Goal: Entertainment & Leisure: Consume media (video, audio)

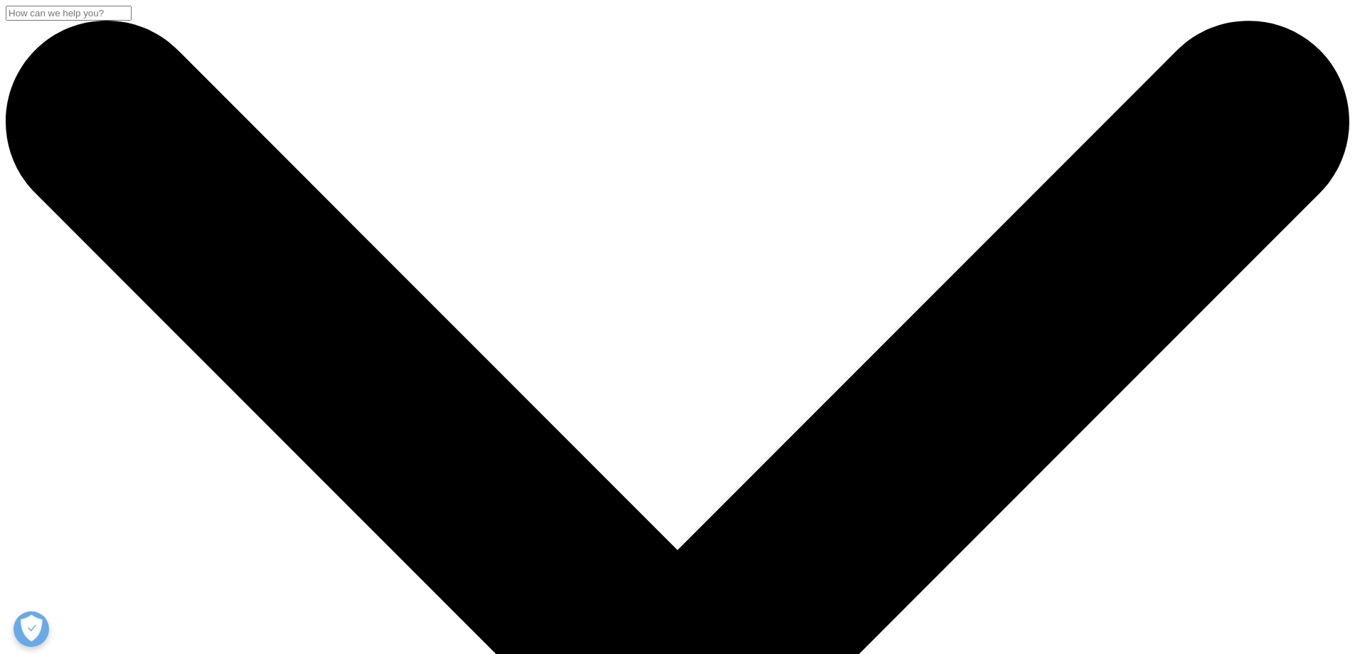
drag, startPoint x: 414, startPoint y: 246, endPoint x: 238, endPoint y: 184, distance: 187.0
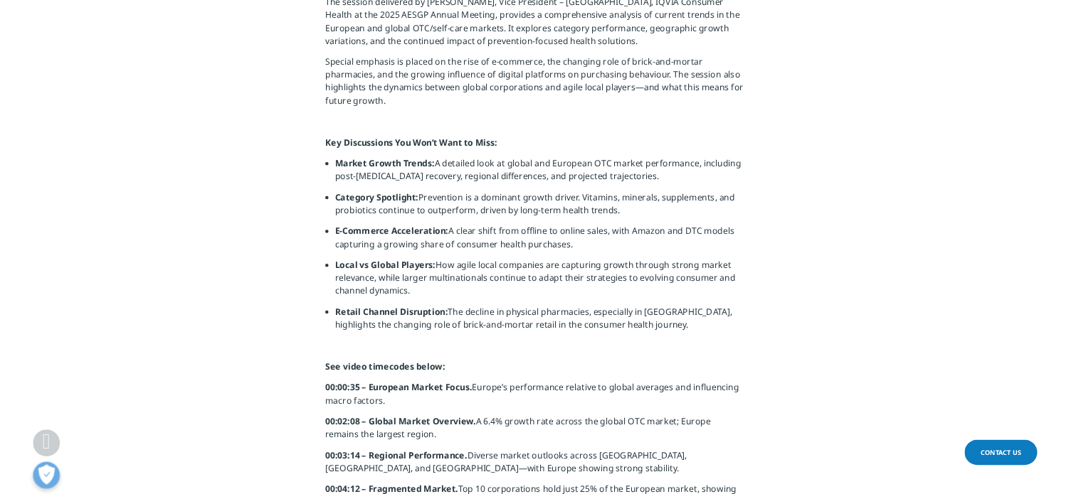
scroll to position [1067, 0]
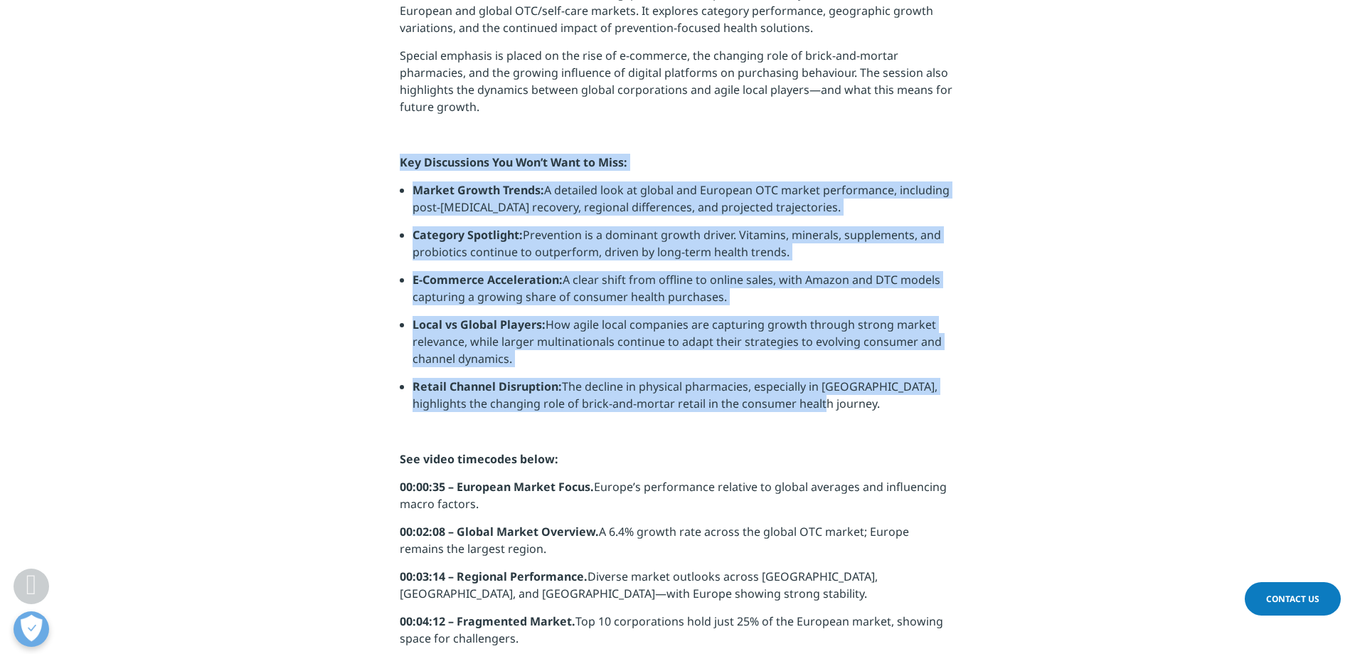
drag, startPoint x: 402, startPoint y: 161, endPoint x: 879, endPoint y: 414, distance: 539.4
click at [879, 414] on div "Self-care Innovation and Market Trends The session delivered by [PERSON_NAME], …" at bounding box center [678, 522] width 556 height 1165
copy div "Key Discussions You Won’t Want to Miss: Market Growth Trends: A detailed look a…"
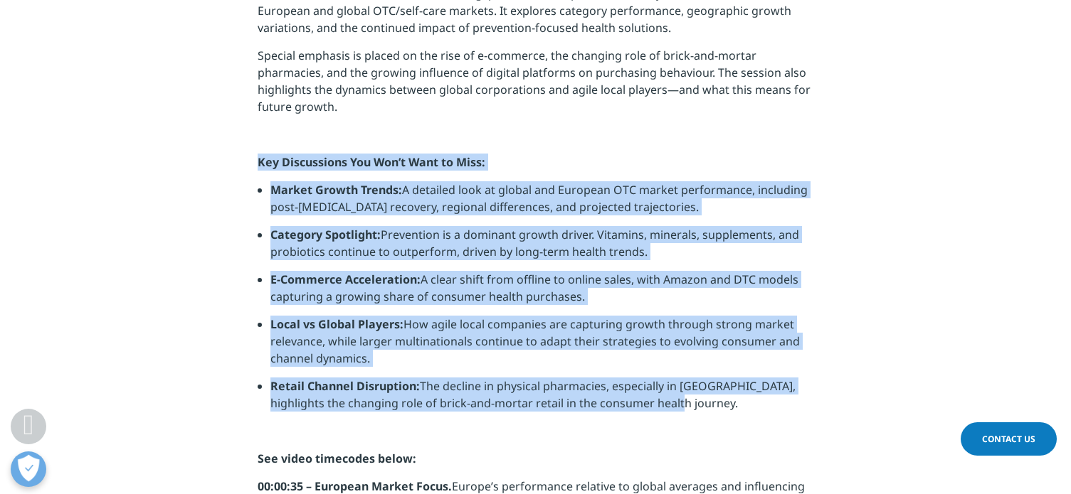
click at [684, 181] on li "Market Growth Trends: A detailed look at global and European OTC market perform…" at bounding box center [541, 203] width 543 height 45
drag, startPoint x: 258, startPoint y: 161, endPoint x: 635, endPoint y: 391, distance: 441.9
copy div "Key Discussions You Won’t Want to Miss: Market Growth Trends: A detailed look a…"
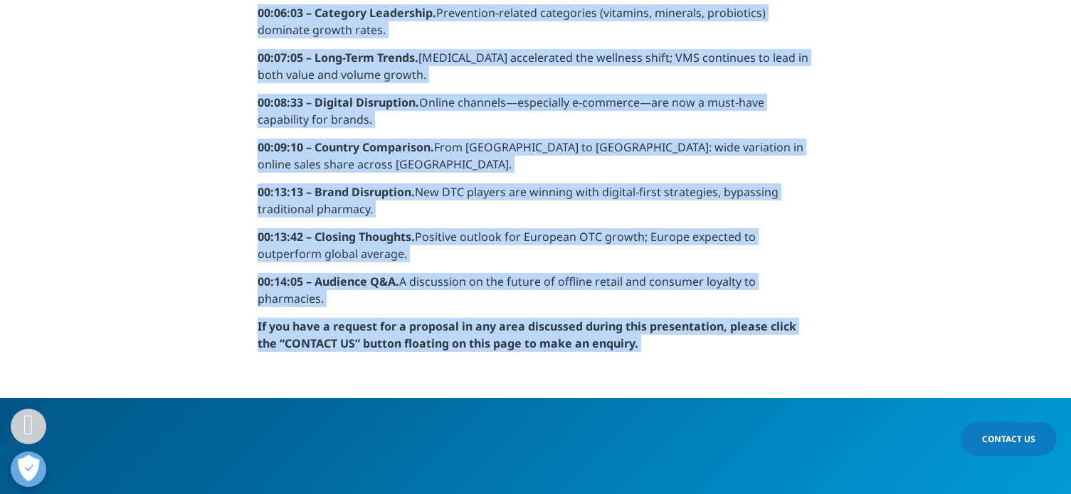
scroll to position [1909, 0]
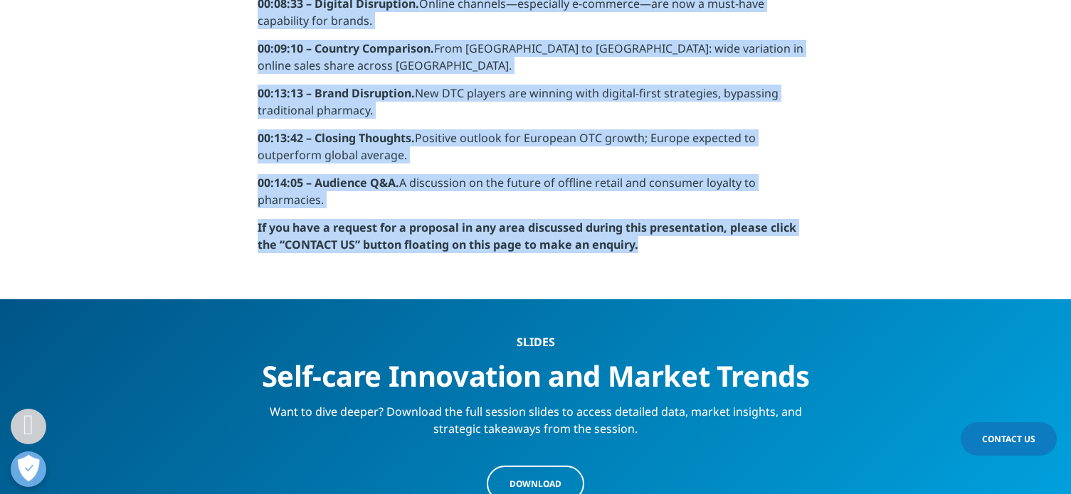
drag, startPoint x: 260, startPoint y: 173, endPoint x: 657, endPoint y: 260, distance: 406.5
click at [327, 201] on p "00:14:05 – Audience Q&A. A discussion on the future of offline retail and consu…" at bounding box center [536, 196] width 556 height 45
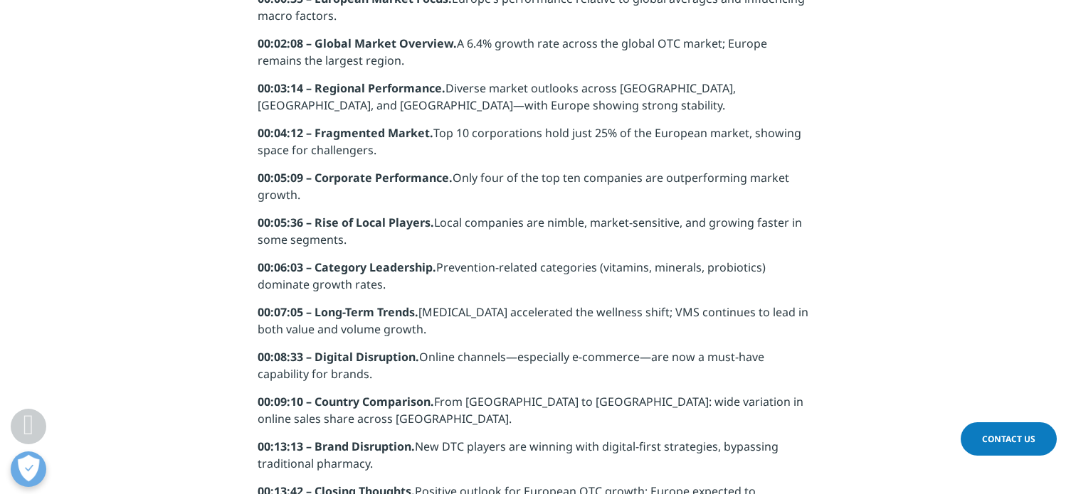
scroll to position [1430, 0]
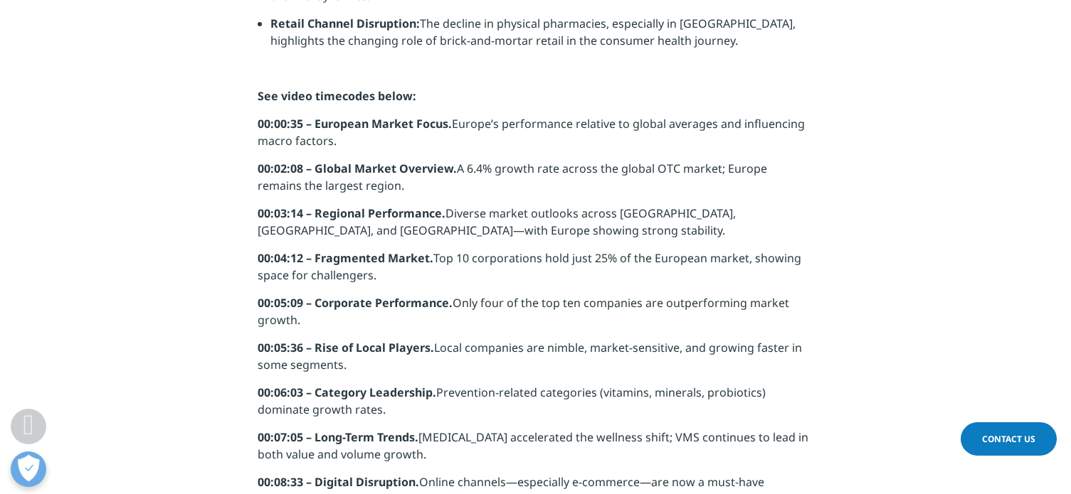
drag, startPoint x: 333, startPoint y: 201, endPoint x: 258, endPoint y: 104, distance: 123.2
click at [258, 104] on div "Self-care Innovation and Market Trends The session delivered by [PERSON_NAME], …" at bounding box center [536, 159] width 556 height 1165
copy div "Lor ipsum dolorsita conse: 75:02:56 – Adipisci Elitse Doeiu. Tempor’i utlaboree…"
click at [299, 129] on strong "00:00:35 – European Market Focus." at bounding box center [355, 124] width 194 height 16
drag, startPoint x: 282, startPoint y: 165, endPoint x: 278, endPoint y: 213, distance: 48.5
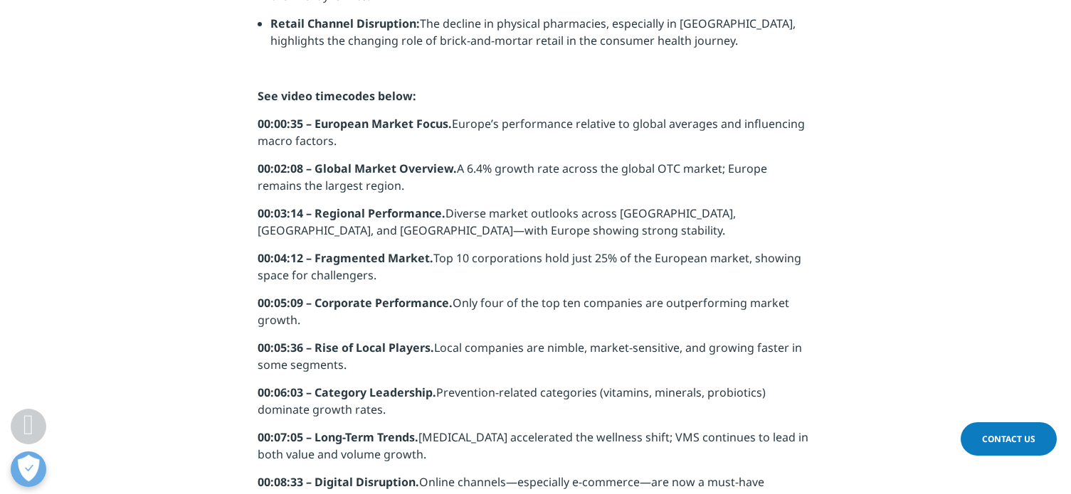
click at [282, 166] on strong "00:02:08 – Global Market Overview." at bounding box center [357, 169] width 199 height 16
click at [276, 214] on strong "00:03:14 – Regional Performance." at bounding box center [352, 214] width 188 height 16
click at [275, 264] on strong "00:04:12 – Fragmented Market." at bounding box center [346, 258] width 176 height 16
drag, startPoint x: 271, startPoint y: 302, endPoint x: 272, endPoint y: 310, distance: 8.0
click at [271, 303] on strong "00:05:09 – Corporate Performance." at bounding box center [355, 303] width 195 height 16
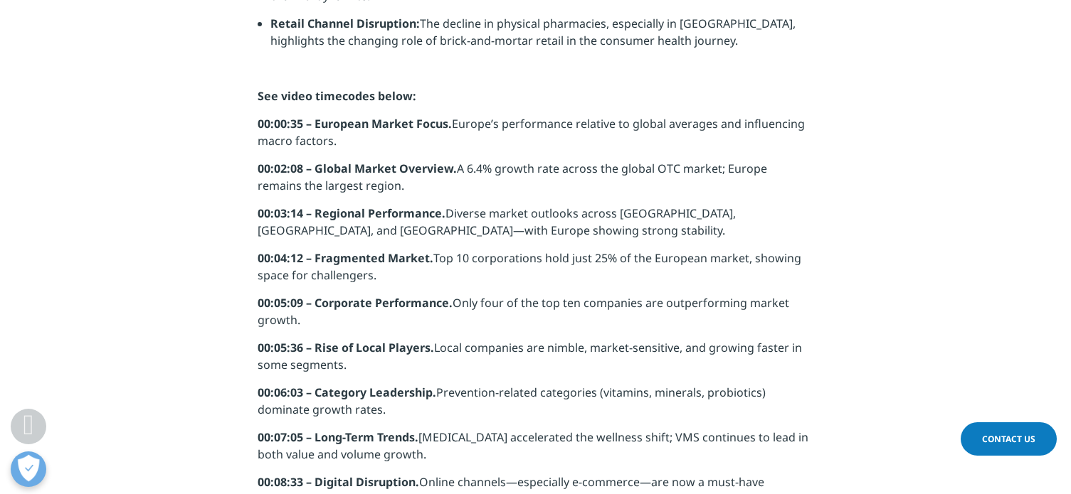
click at [272, 349] on strong "00:05:36 – Rise of Local Players." at bounding box center [346, 348] width 176 height 16
click at [267, 387] on strong "00:06:03 – Category Leadership." at bounding box center [347, 393] width 179 height 16
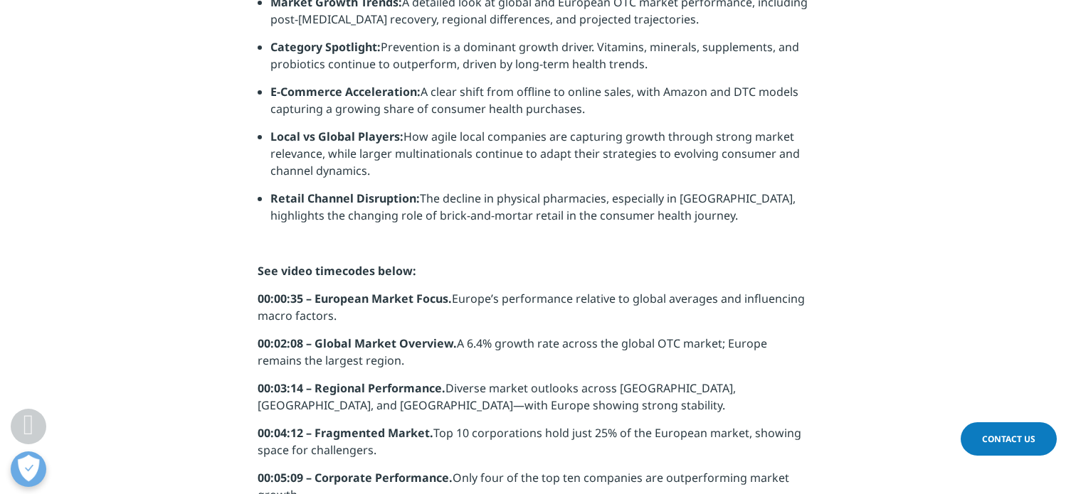
scroll to position [1288, 0]
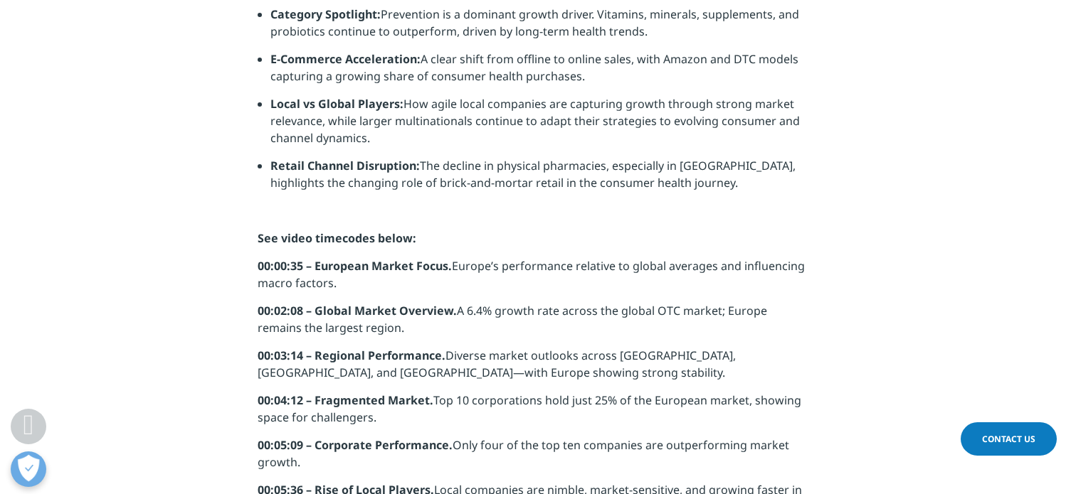
drag, startPoint x: 284, startPoint y: 262, endPoint x: 277, endPoint y: 303, distance: 41.1
click at [284, 268] on strong "00:00:35 – European Market Focus." at bounding box center [355, 266] width 194 height 16
click at [276, 300] on p "00:00:35 – European Market Focus. Europe’s performance relative to global avera…" at bounding box center [536, 280] width 556 height 45
click at [273, 351] on strong "00:03:14 – Regional Performance." at bounding box center [352, 356] width 188 height 16
click at [273, 405] on strong "00:04:12 – Fragmented Market." at bounding box center [346, 401] width 176 height 16
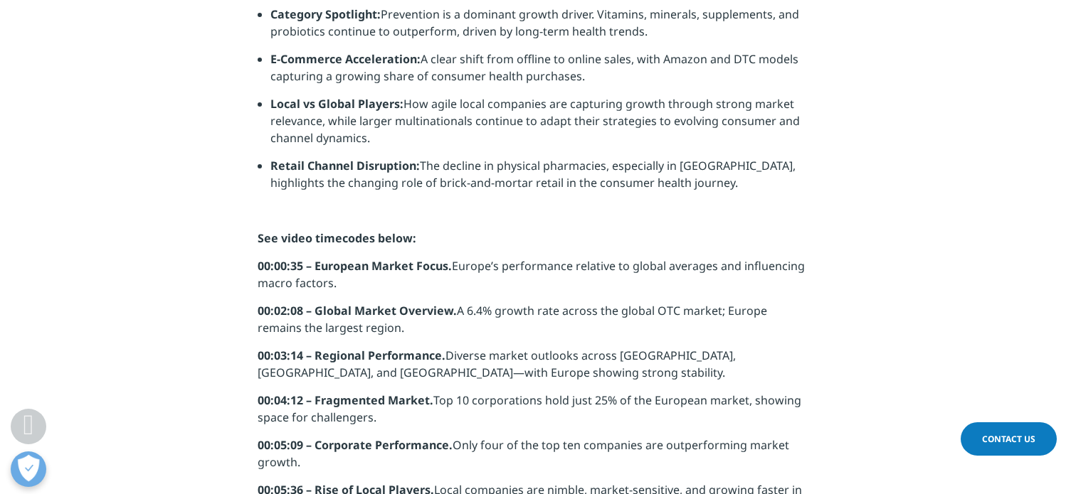
click at [271, 442] on strong "00:05:09 – Corporate Performance." at bounding box center [355, 445] width 195 height 16
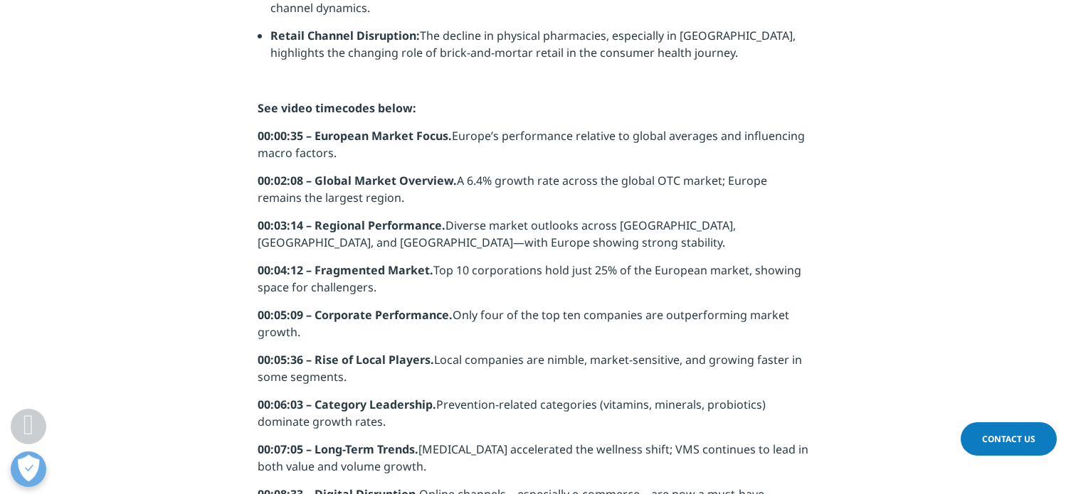
scroll to position [1430, 0]
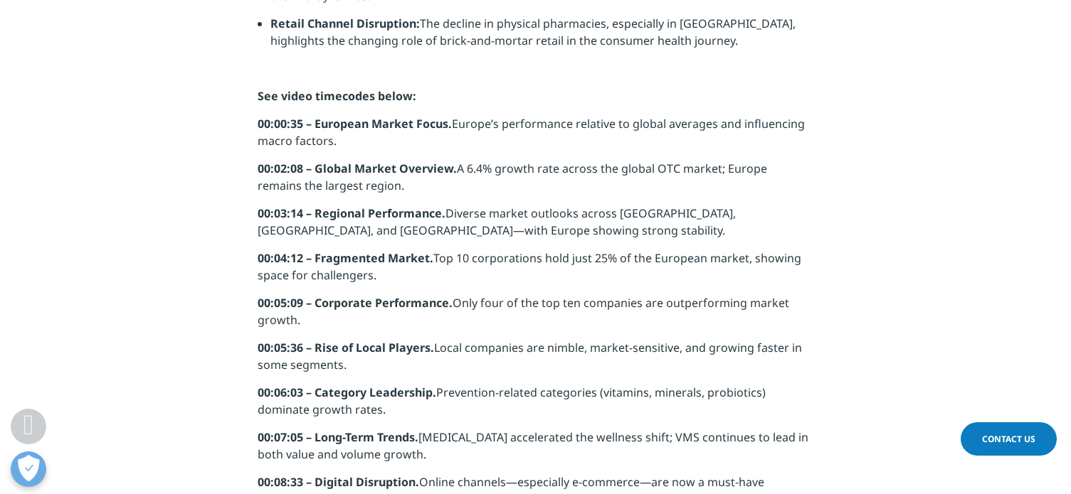
click at [291, 351] on strong "00:05:36 – Rise of Local Players." at bounding box center [346, 348] width 176 height 16
drag, startPoint x: 280, startPoint y: 395, endPoint x: 278, endPoint y: 428, distance: 32.8
click at [280, 397] on strong "00:06:03 – Category Leadership." at bounding box center [347, 393] width 179 height 16
click at [276, 435] on strong "00:07:05 – Long-Term Trends." at bounding box center [338, 438] width 161 height 16
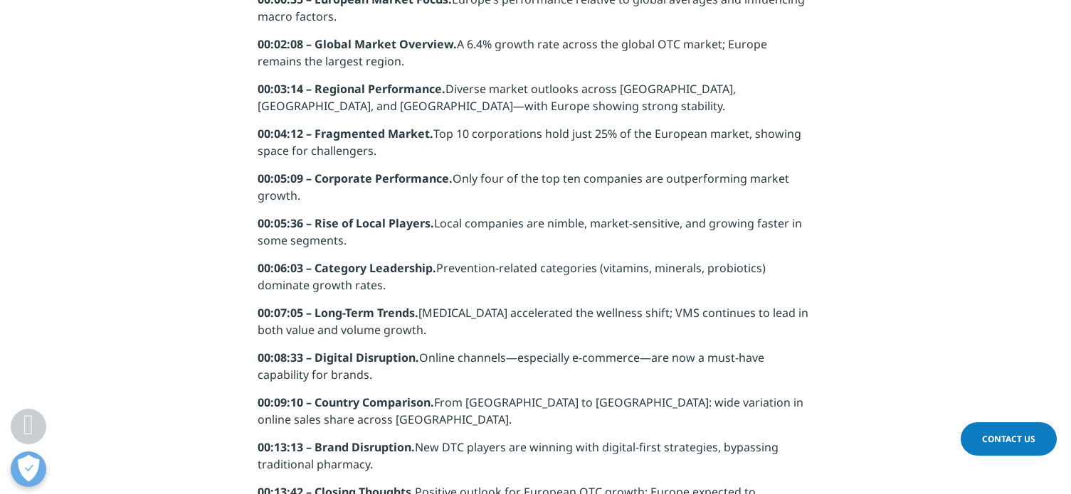
scroll to position [1572, 0]
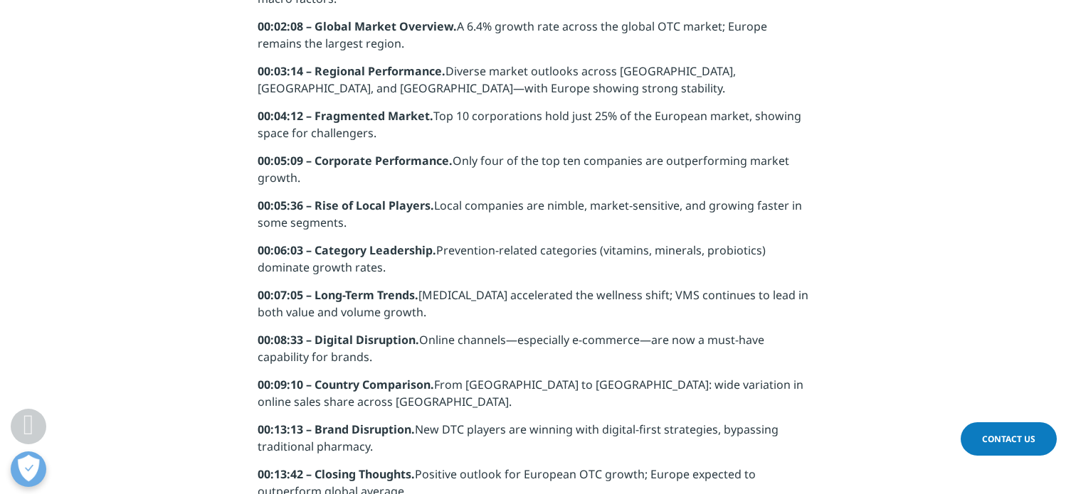
click at [282, 334] on strong "00:08:33 – Digital Disruption." at bounding box center [338, 340] width 161 height 16
click at [280, 383] on strong "00:09:10 – Country Comparison." at bounding box center [346, 385] width 176 height 16
click at [272, 422] on strong "00:13:13 – Brand Disruption." at bounding box center [336, 430] width 157 height 16
click at [273, 424] on strong "00:13:13 – Brand Disruption." at bounding box center [336, 430] width 157 height 16
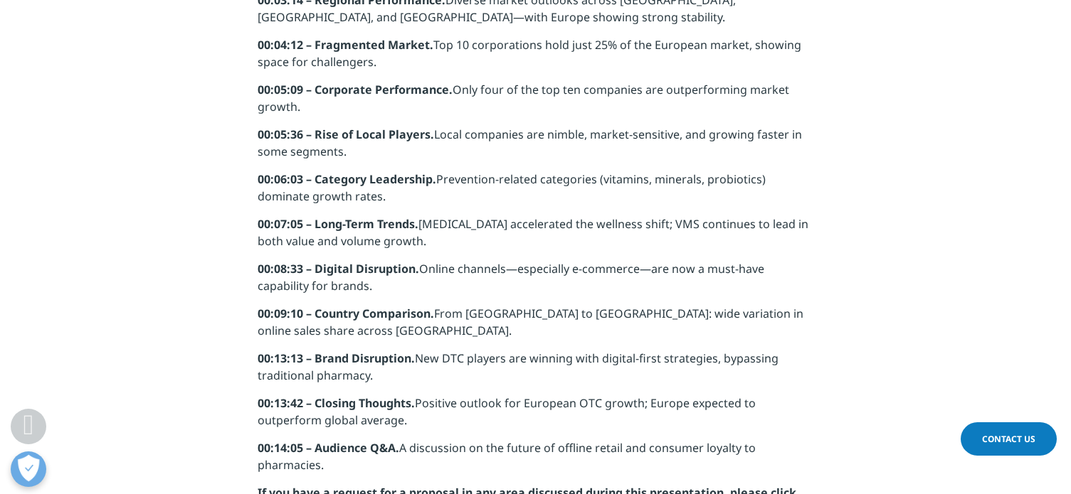
drag, startPoint x: 285, startPoint y: 401, endPoint x: 280, endPoint y: 418, distance: 18.5
click at [285, 401] on strong "00:13:42 – Closing Thoughts." at bounding box center [336, 404] width 157 height 16
click at [273, 443] on strong "00:14:05 – Audience Q&A." at bounding box center [329, 448] width 142 height 16
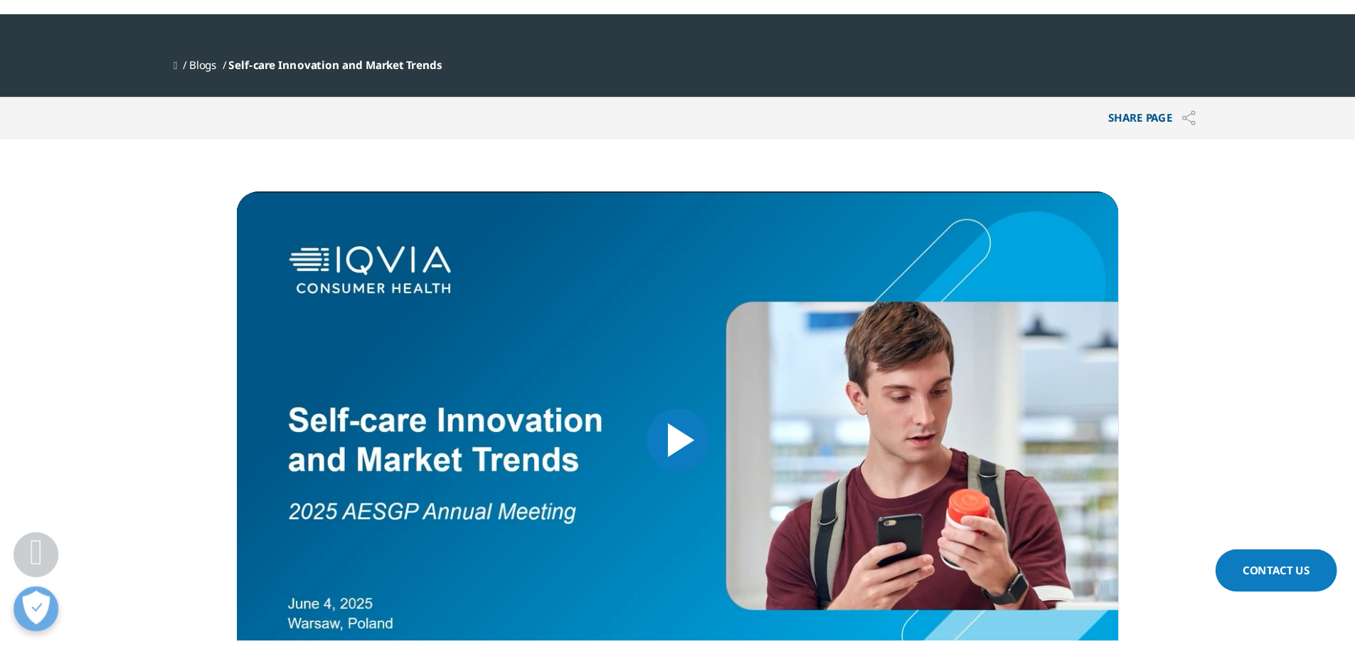
scroll to position [434, 0]
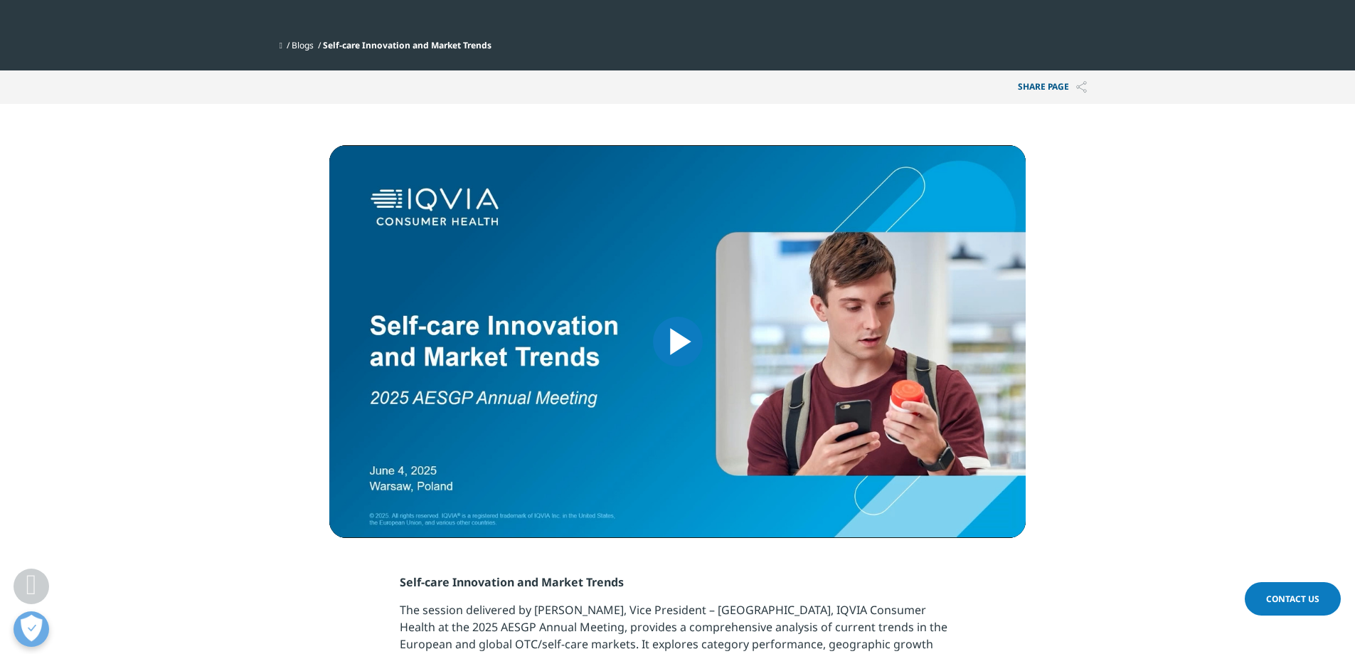
click at [678, 341] on span "Video Player" at bounding box center [678, 341] width 0 height 0
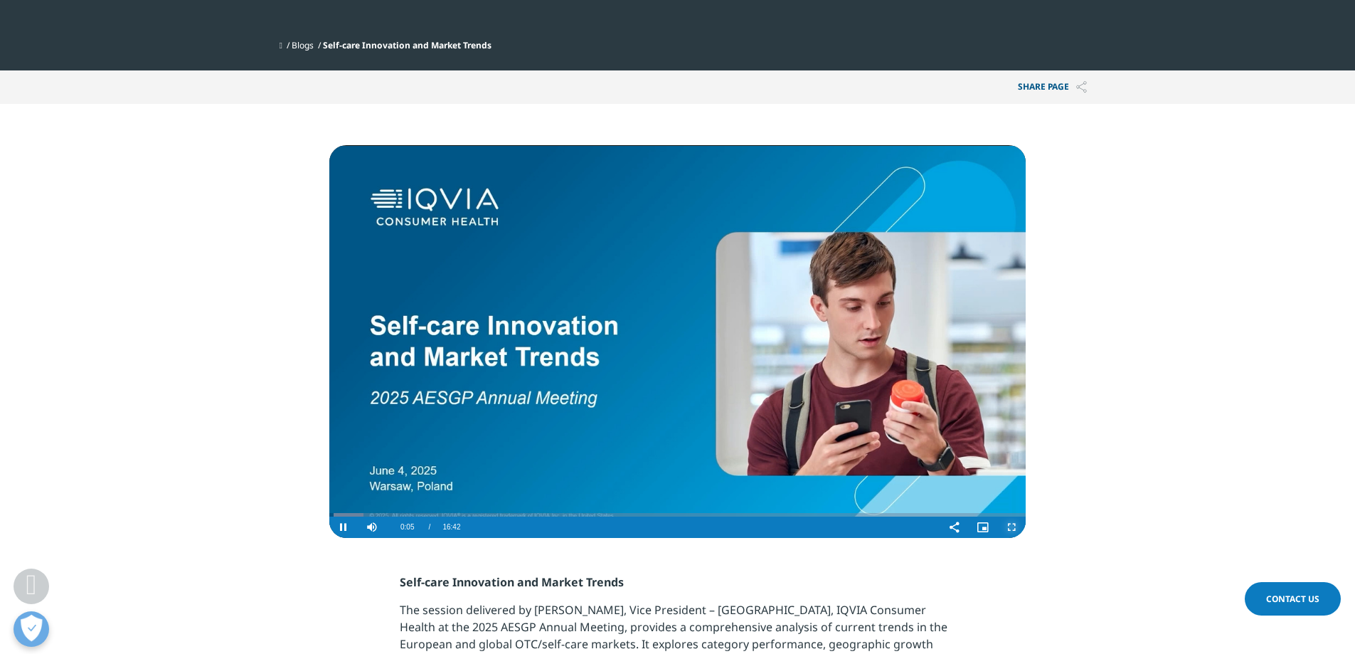
drag, startPoint x: 1014, startPoint y: 525, endPoint x: 1012, endPoint y: 614, distance: 89.0
click at [1014, 527] on span "Video Player" at bounding box center [1011, 527] width 28 height 0
click at [344, 527] on span "Video Player" at bounding box center [343, 527] width 28 height 0
click at [348, 527] on span "Video Player" at bounding box center [343, 527] width 28 height 0
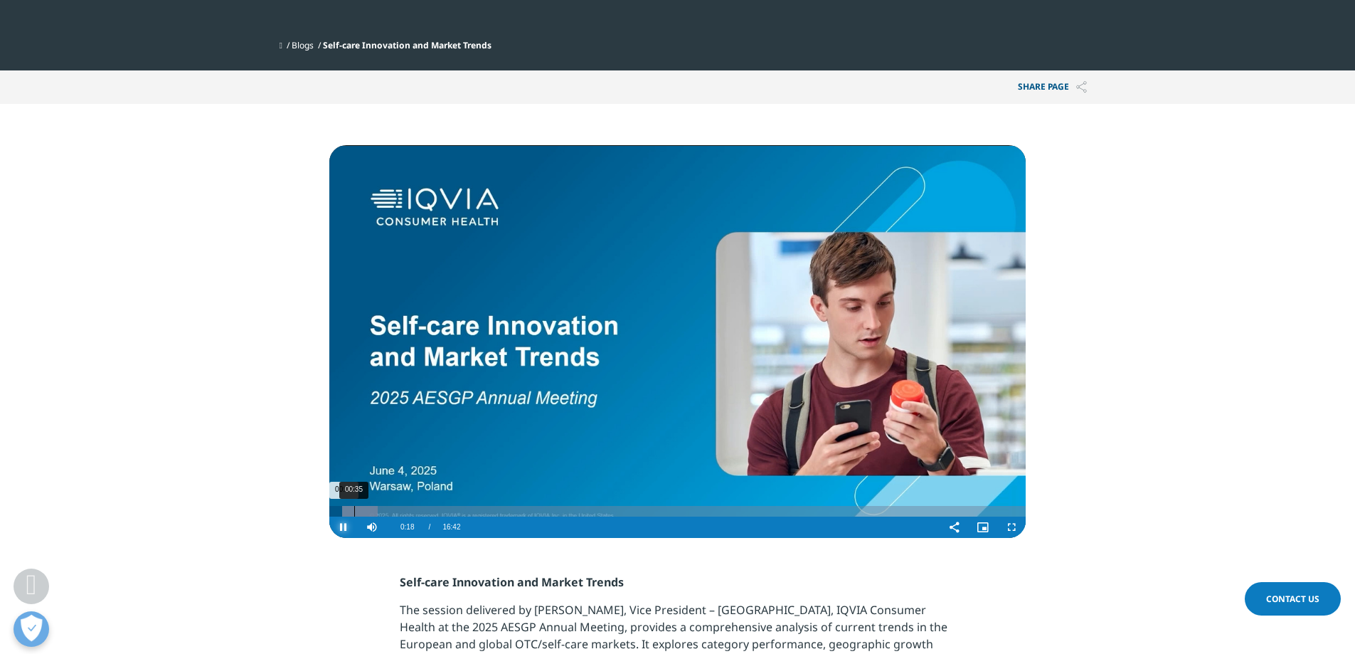
click at [354, 511] on div "00:35" at bounding box center [354, 511] width 1 height 11
click at [348, 509] on div "00:26" at bounding box center [348, 511] width 1 height 11
click at [352, 509] on div "Progress Bar" at bounding box center [366, 511] width 64 height 11
click at [358, 510] on div "00:40" at bounding box center [358, 511] width 1 height 11
click at [368, 511] on div "Progress Bar" at bounding box center [371, 511] width 68 height 11
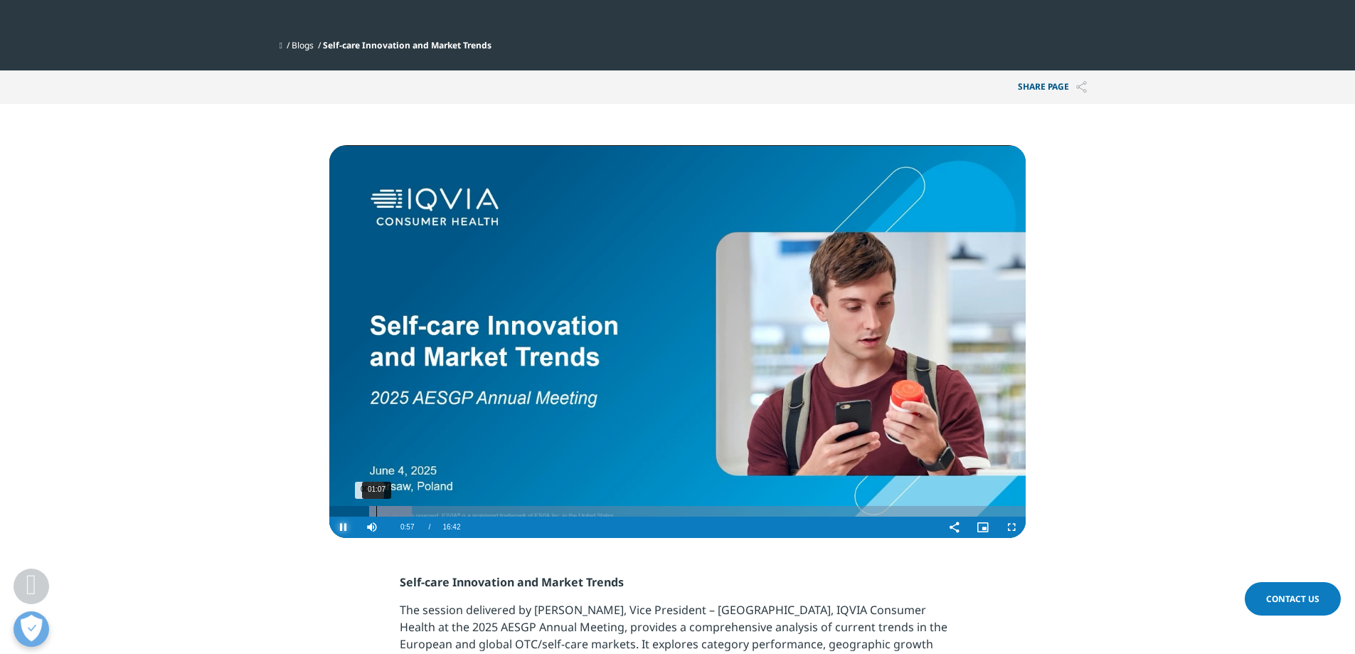
click at [374, 510] on div "Loaded : 11.86% 01:07 00:57" at bounding box center [677, 511] width 696 height 11
click at [381, 511] on div "01:14" at bounding box center [381, 511] width 1 height 11
click at [398, 512] on div "Progress Bar" at bounding box center [390, 511] width 58 height 11
click at [410, 513] on div "01:55" at bounding box center [410, 511] width 1 height 11
click at [433, 513] on div "Progress Bar" at bounding box center [421, 511] width 64 height 11
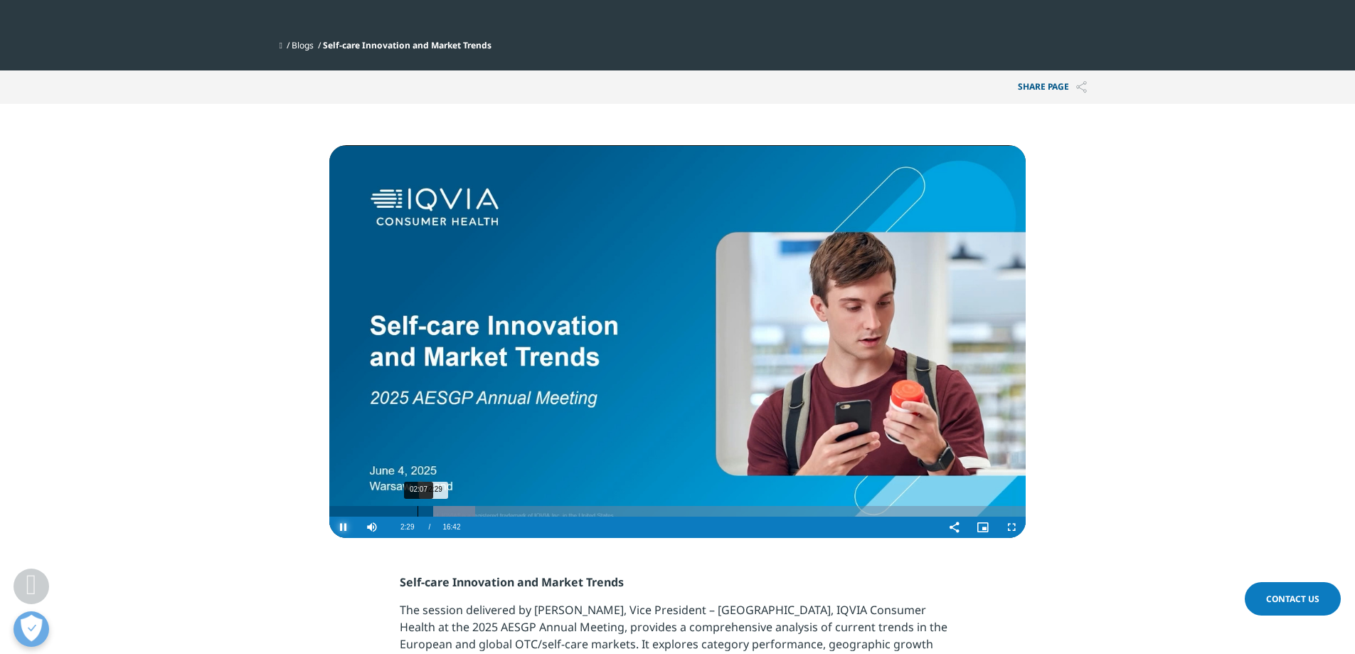
click at [418, 513] on div "02:07" at bounding box center [418, 511] width 1 height 11
click at [423, 514] on div "Progress Bar" at bounding box center [443, 511] width 63 height 11
click at [425, 514] on div "02:18" at bounding box center [425, 511] width 1 height 11
click at [464, 512] on div "03:13" at bounding box center [464, 511] width 1 height 11
click at [477, 512] on div "03:33" at bounding box center [477, 511] width 1 height 11
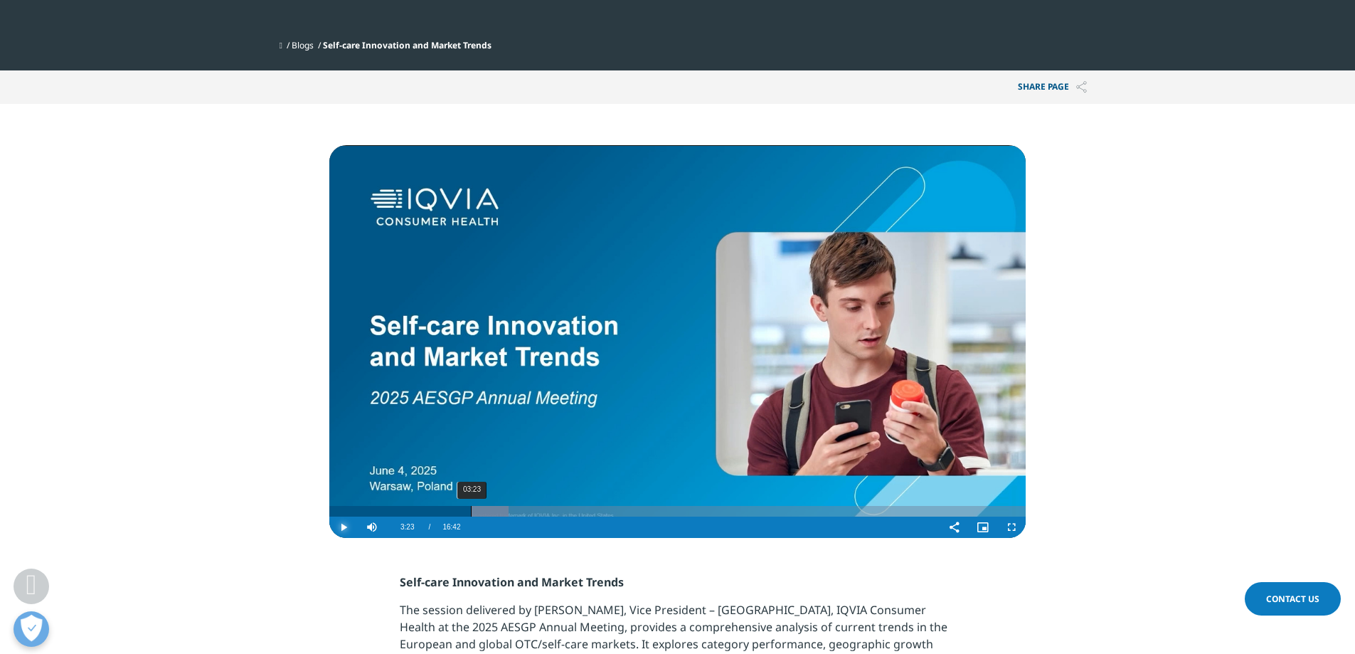
click at [471, 512] on div "03:23" at bounding box center [471, 511] width 1 height 11
click at [477, 514] on div "03:31" at bounding box center [476, 511] width 1 height 11
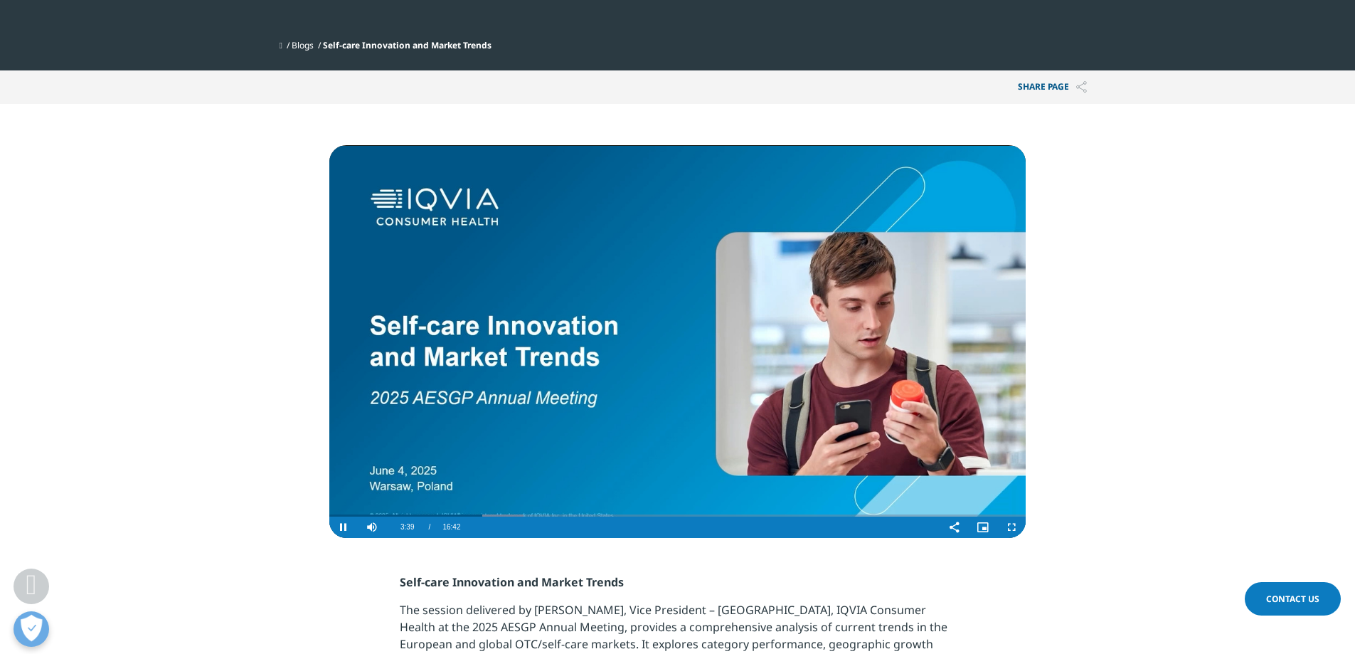
click at [238, 524] on section "Video Player is loading. Play Video Pause Skip Backward Skip Forward Mute Curre…" at bounding box center [677, 321] width 1355 height 434
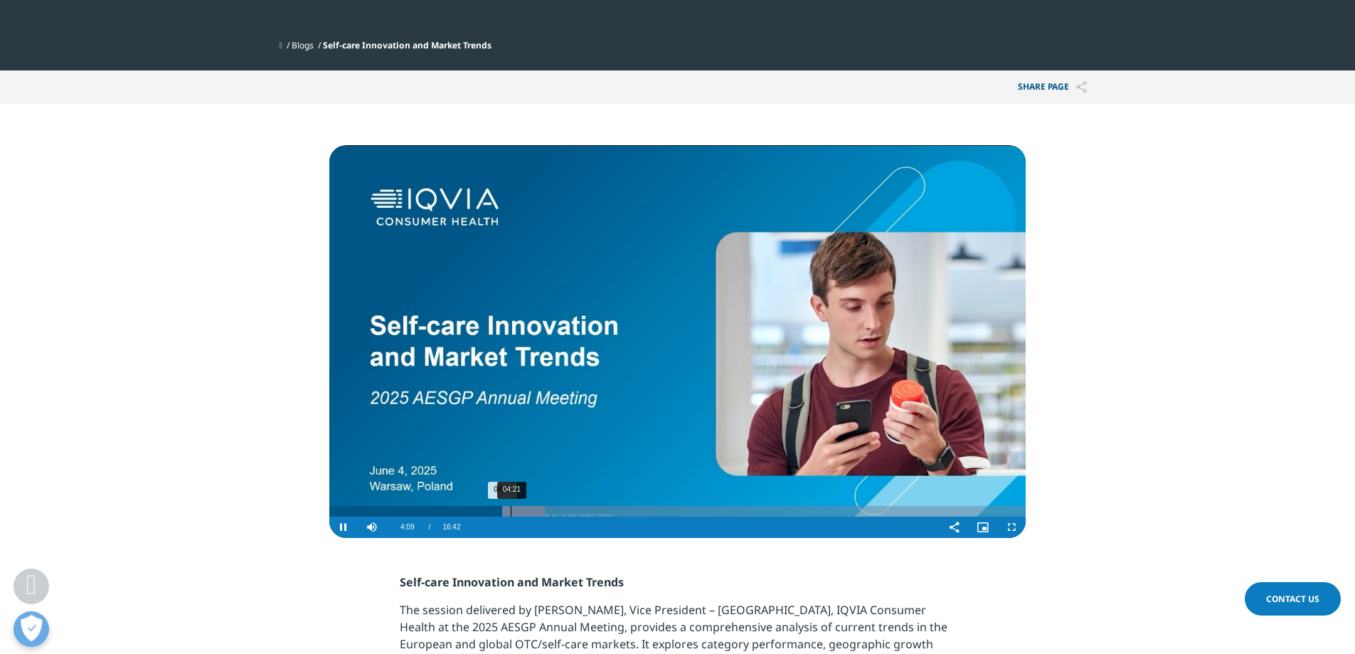
click at [511, 509] on div "04:21" at bounding box center [511, 511] width 1 height 11
click at [532, 511] on div "04:51" at bounding box center [532, 511] width 1 height 11
click at [546, 511] on div "05:11" at bounding box center [546, 511] width 1 height 11
click at [554, 511] on div "05:23" at bounding box center [554, 511] width 1 height 11
click at [565, 511] on div "Progress Bar" at bounding box center [563, 511] width 58 height 11
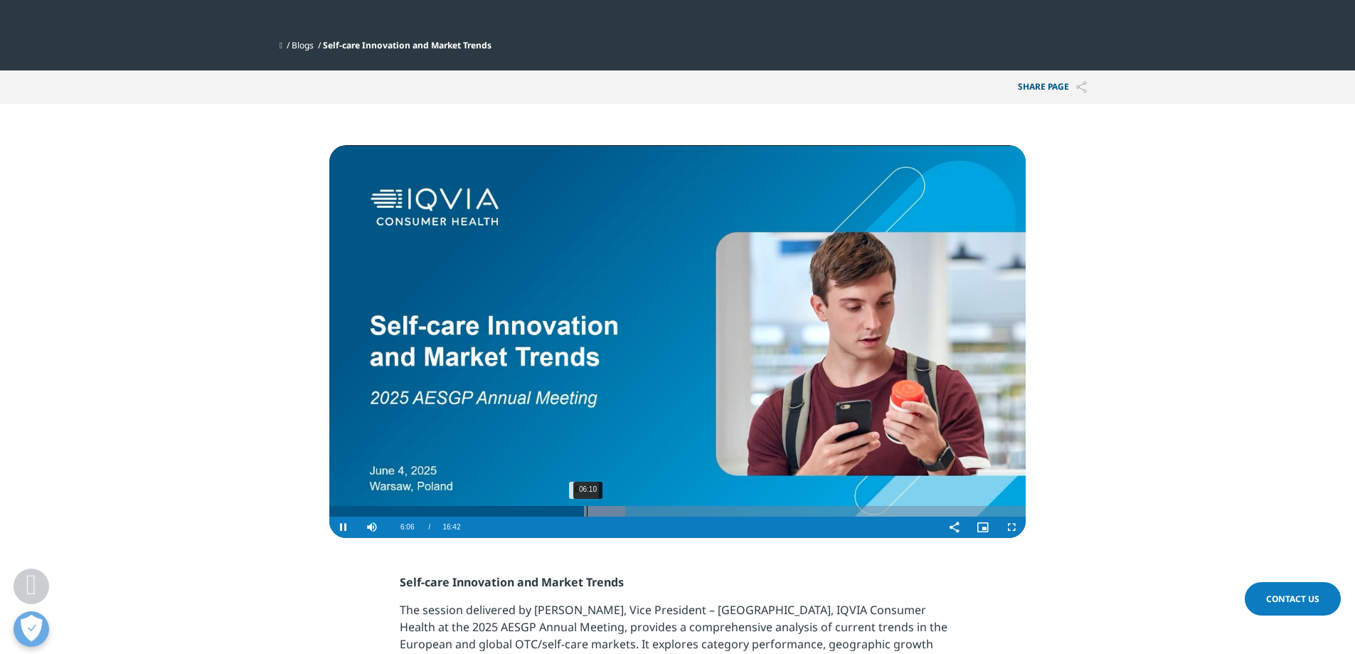
click at [587, 511] on div "06:10" at bounding box center [587, 511] width 1 height 11
click at [605, 514] on div "06:37" at bounding box center [605, 511] width 1 height 11
click at [642, 514] on div "07:30" at bounding box center [642, 511] width 1 height 11
click at [664, 514] on div "08:01" at bounding box center [664, 511] width 1 height 11
click at [677, 511] on div "08:19" at bounding box center [677, 511] width 1 height 11
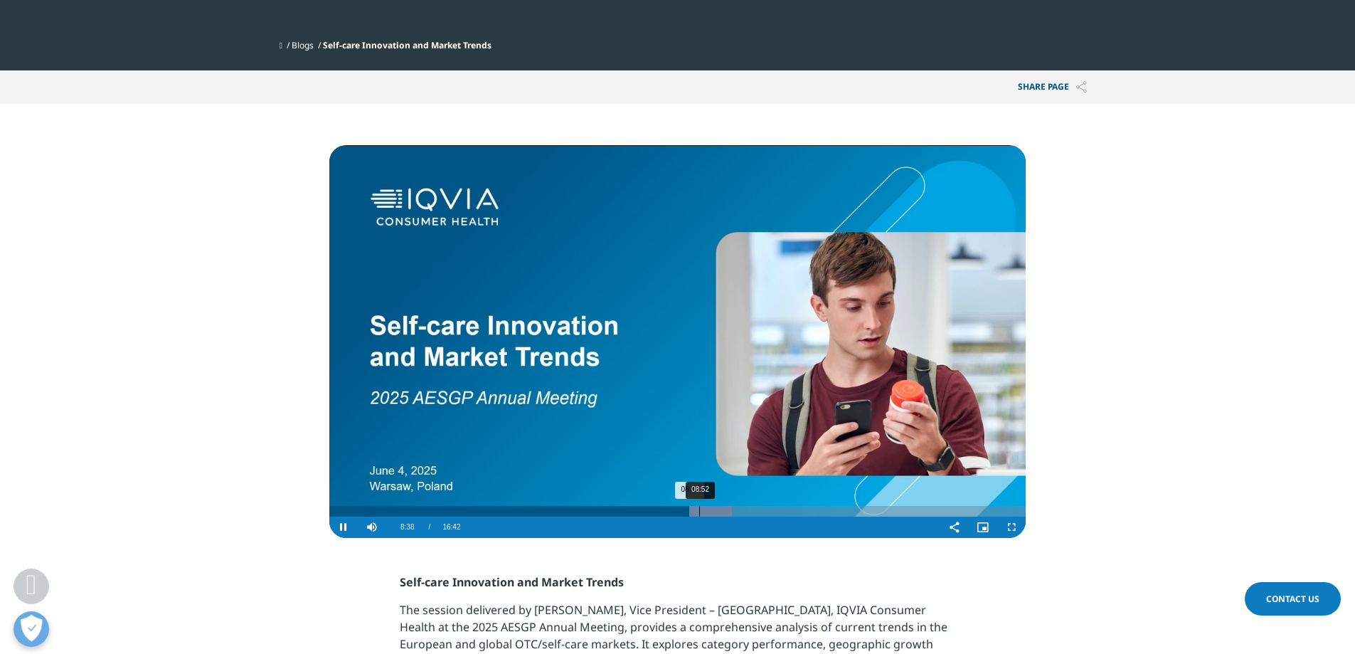
click at [701, 514] on div "Loaded : 57.83% 08:52 08:38" at bounding box center [677, 511] width 696 height 11
click at [715, 514] on div "09:15" at bounding box center [715, 511] width 1 height 11
click at [741, 514] on div "09:53" at bounding box center [741, 511] width 1 height 11
click at [754, 511] on div "Loaded : 63.29% 10:12 09:53" at bounding box center [677, 511] width 696 height 11
click at [768, 511] on div "10:31" at bounding box center [768, 511] width 1 height 11
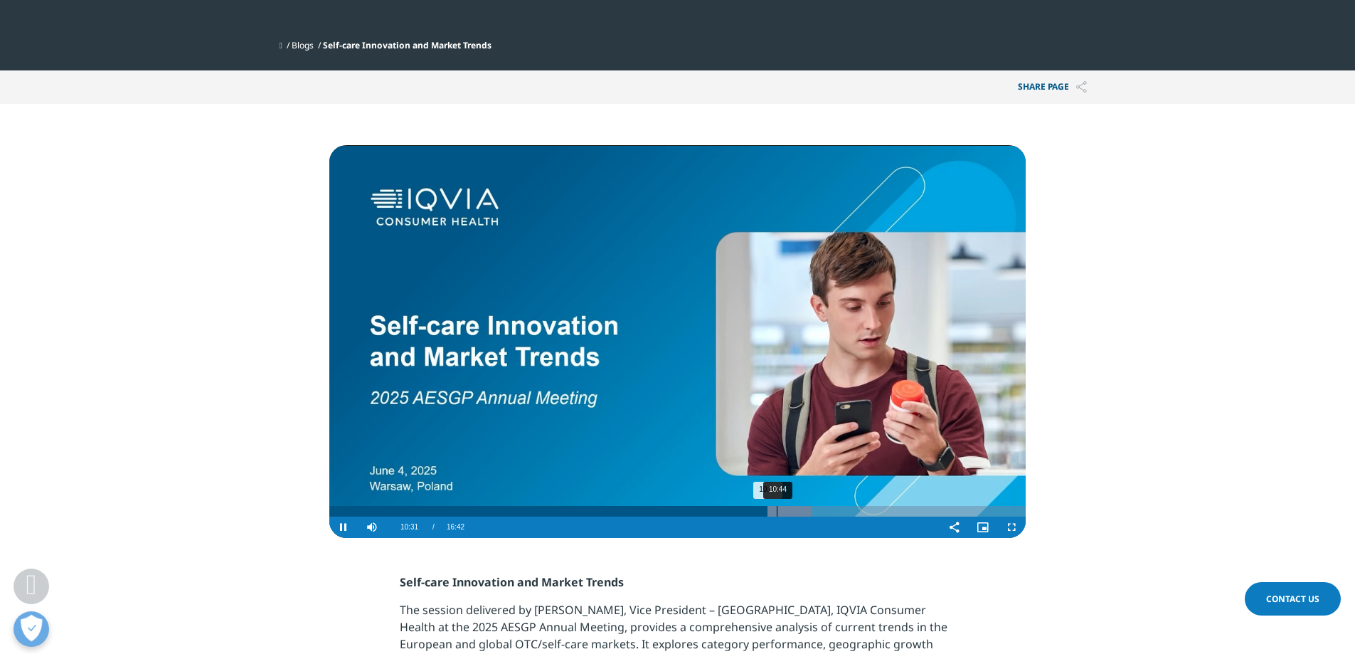
click at [778, 513] on div "10:44" at bounding box center [777, 511] width 1 height 11
click at [790, 512] on div "11:03" at bounding box center [790, 511] width 1 height 11
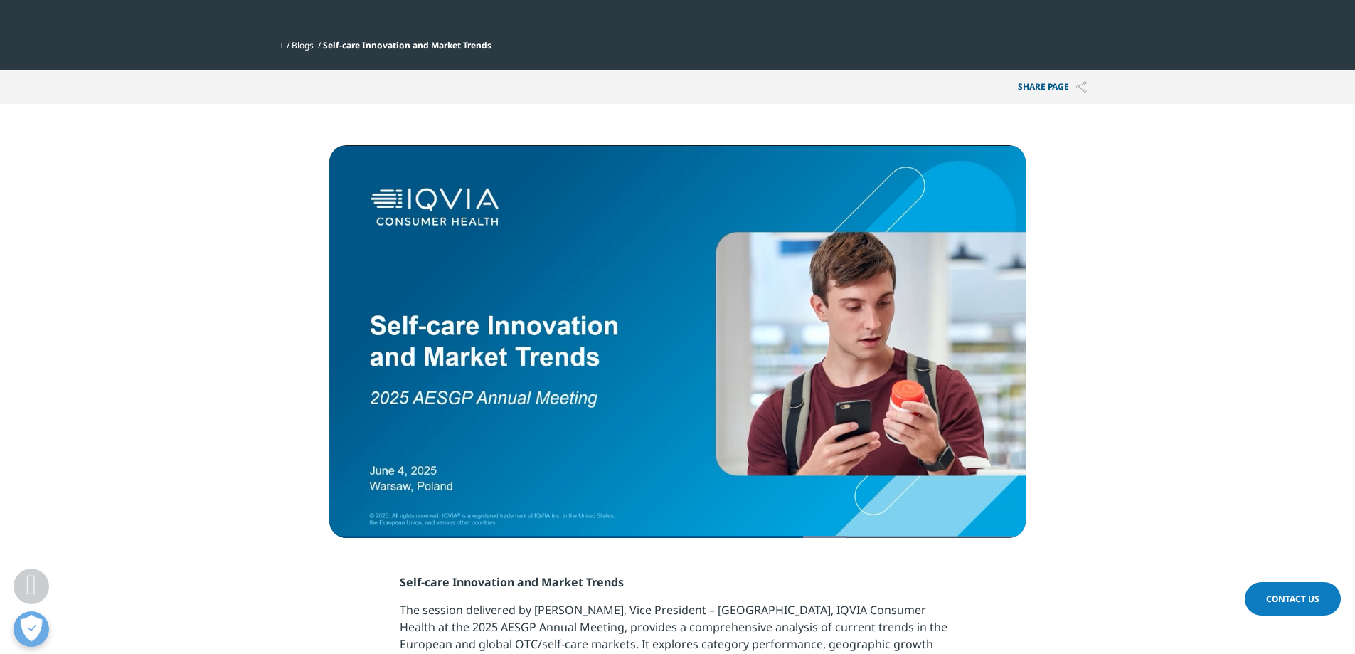
click at [1164, 322] on section "Video Player is loading. Play Video Pause Skip Backward Skip Forward Mute Curre…" at bounding box center [677, 321] width 1355 height 434
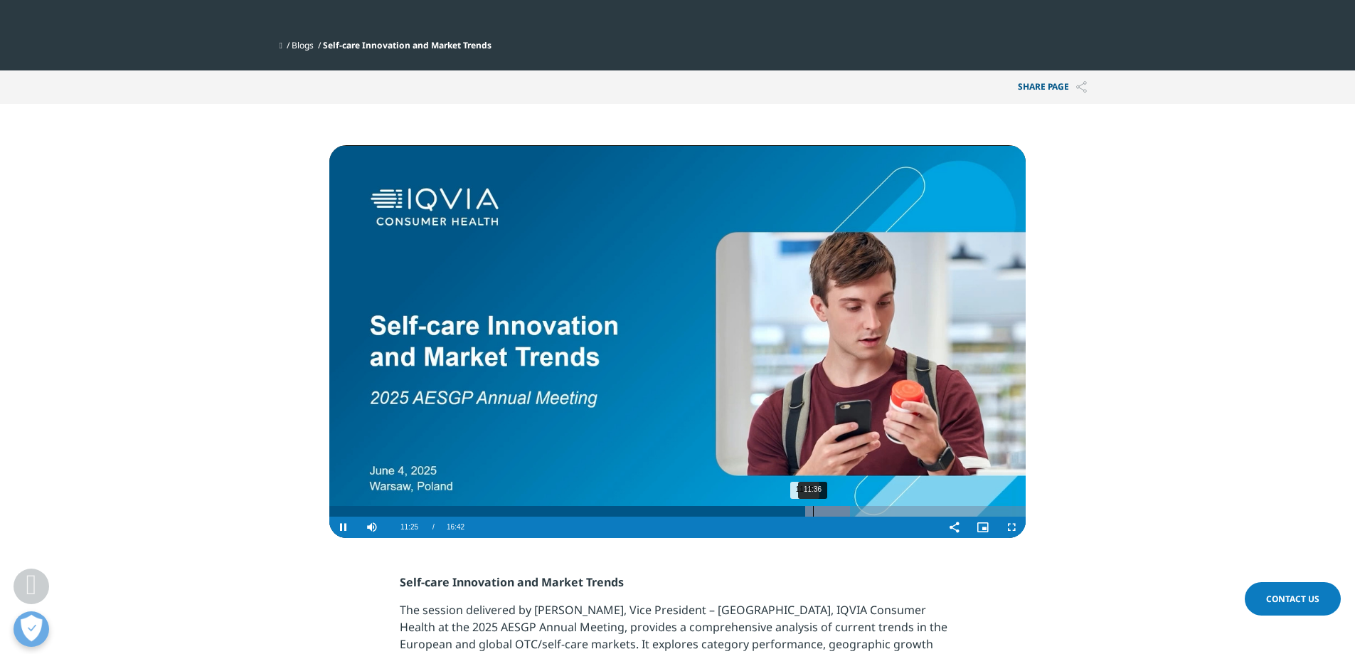
click at [813, 512] on div "11:36" at bounding box center [813, 511] width 1 height 11
click at [821, 511] on div "11:47" at bounding box center [821, 511] width 1 height 11
click at [834, 513] on div "12:06" at bounding box center [834, 511] width 1 height 11
click at [845, 513] on div "Loaded : 76.15% 12:15 12:06" at bounding box center [677, 511] width 696 height 11
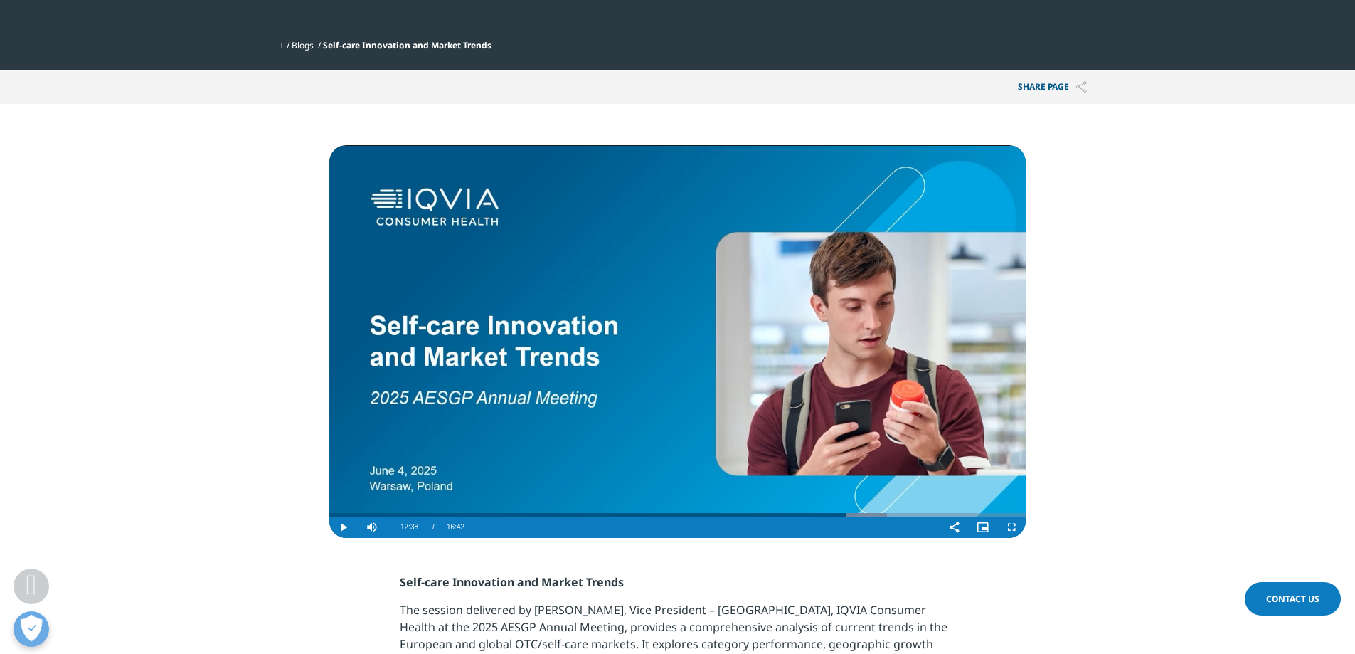
click at [856, 514] on div "Progress Bar" at bounding box center [856, 515] width 62 height 4
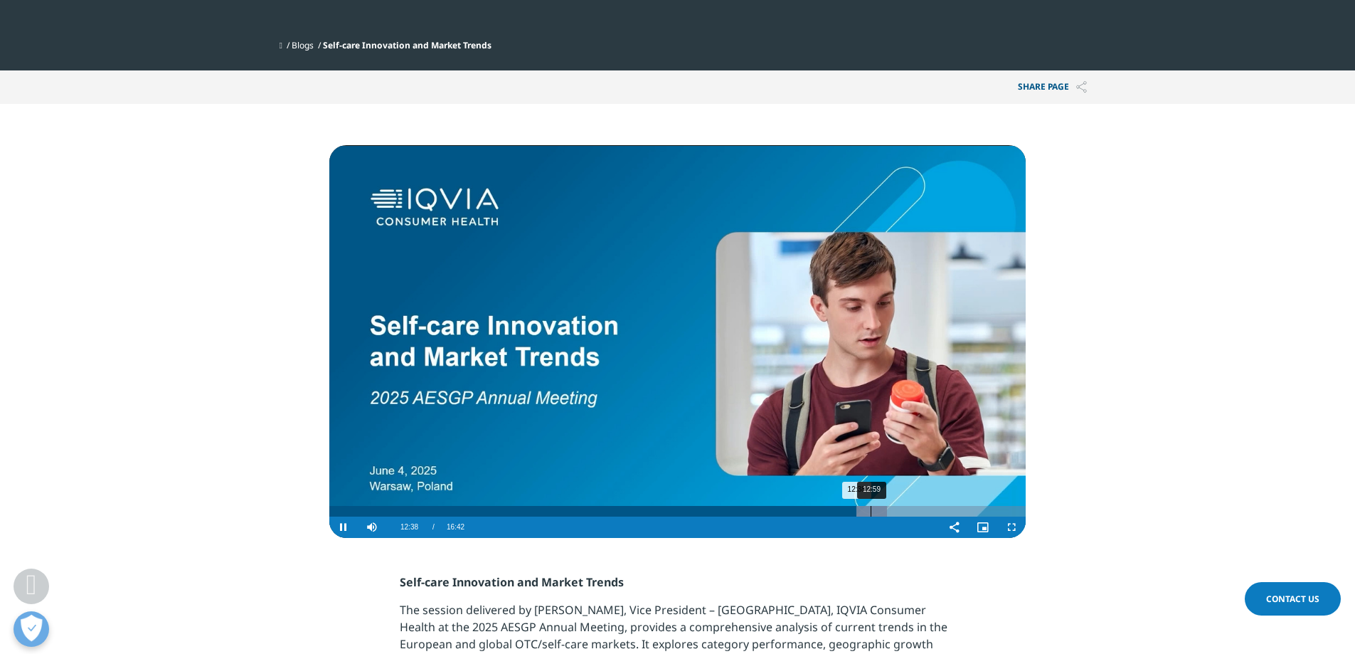
click at [871, 510] on div "12:59" at bounding box center [871, 511] width 1 height 11
click at [880, 509] on div "Progress Bar" at bounding box center [875, 511] width 51 height 11
click at [886, 509] on div "13:22" at bounding box center [886, 511] width 1 height 11
click at [899, 509] on div "13:39" at bounding box center [898, 511] width 1 height 11
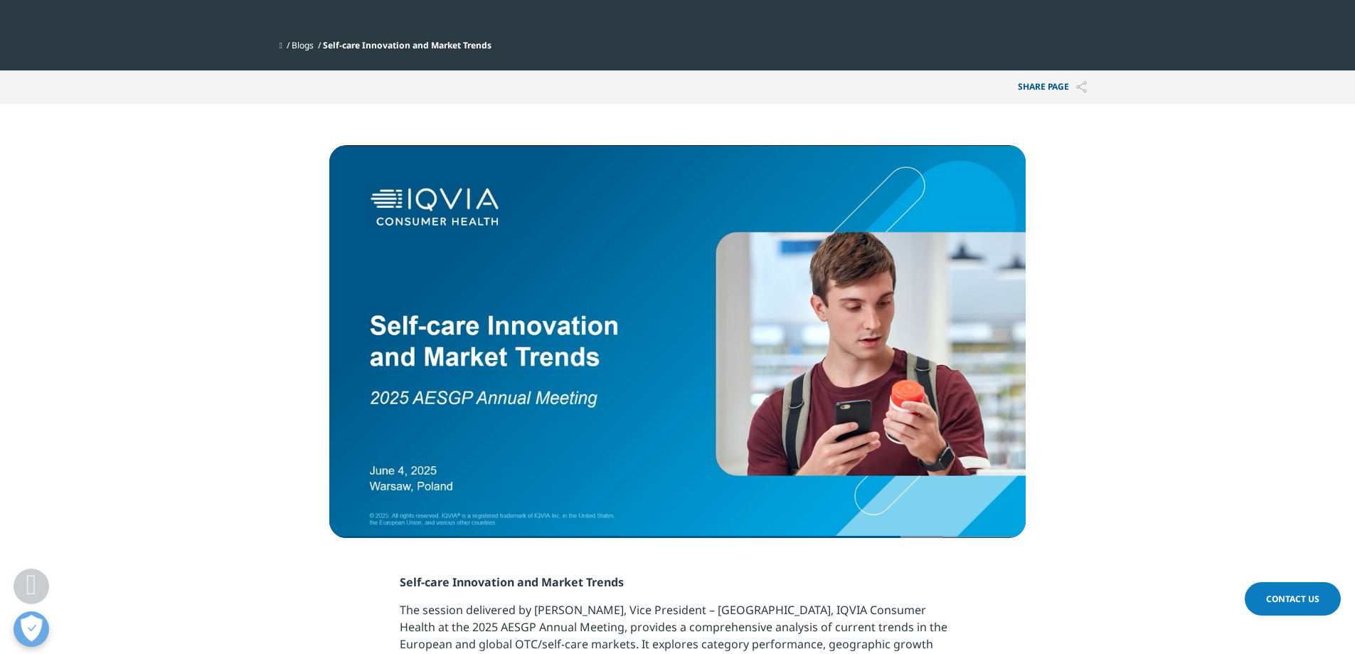
click at [1104, 305] on section "Video Player is loading. Play Video Pause Skip Backward Skip Forward Mute Curre…" at bounding box center [677, 321] width 1355 height 434
click at [1169, 445] on section "Video Player is loading. Play Video Pause Skip Backward Skip Forward Mute Curre…" at bounding box center [677, 321] width 1355 height 434
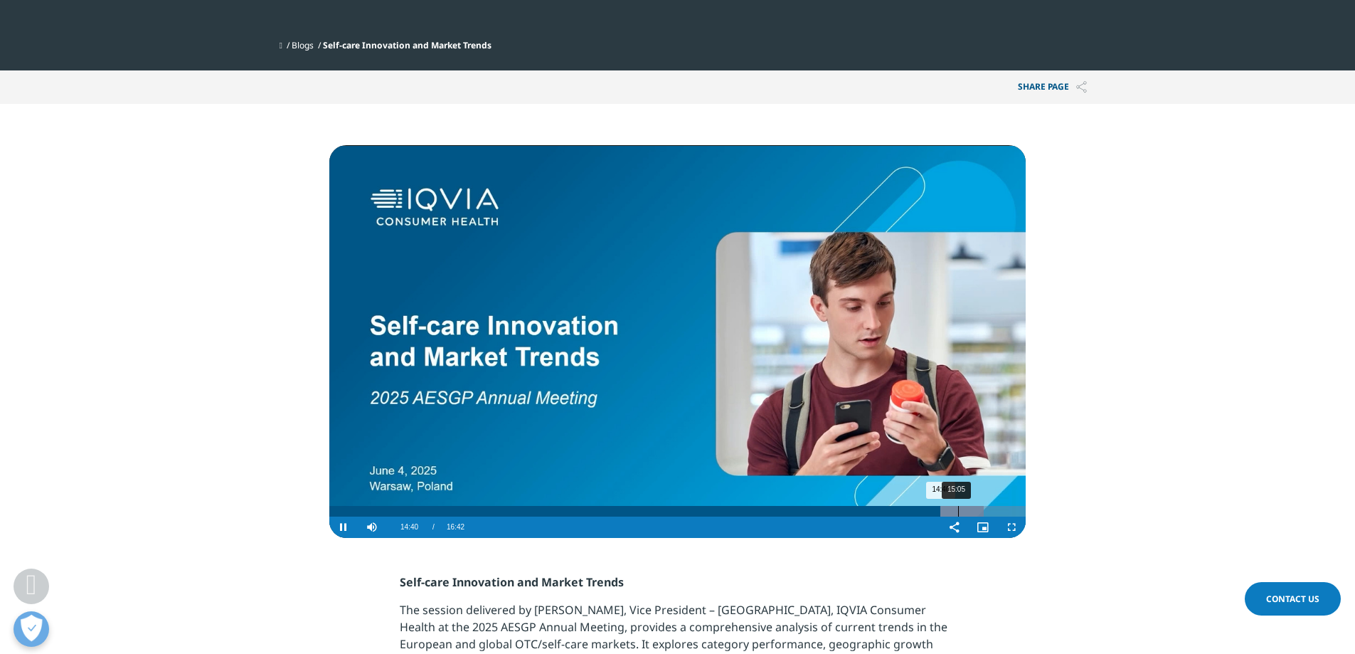
click at [958, 510] on div "15:05" at bounding box center [958, 511] width 1 height 11
click at [955, 510] on div "15:00" at bounding box center [955, 511] width 1 height 11
click at [967, 510] on div "15:18" at bounding box center [967, 511] width 1 height 11
click at [973, 510] on div "15:27" at bounding box center [973, 511] width 1 height 11
click at [981, 510] on div "15:38" at bounding box center [981, 511] width 1 height 11
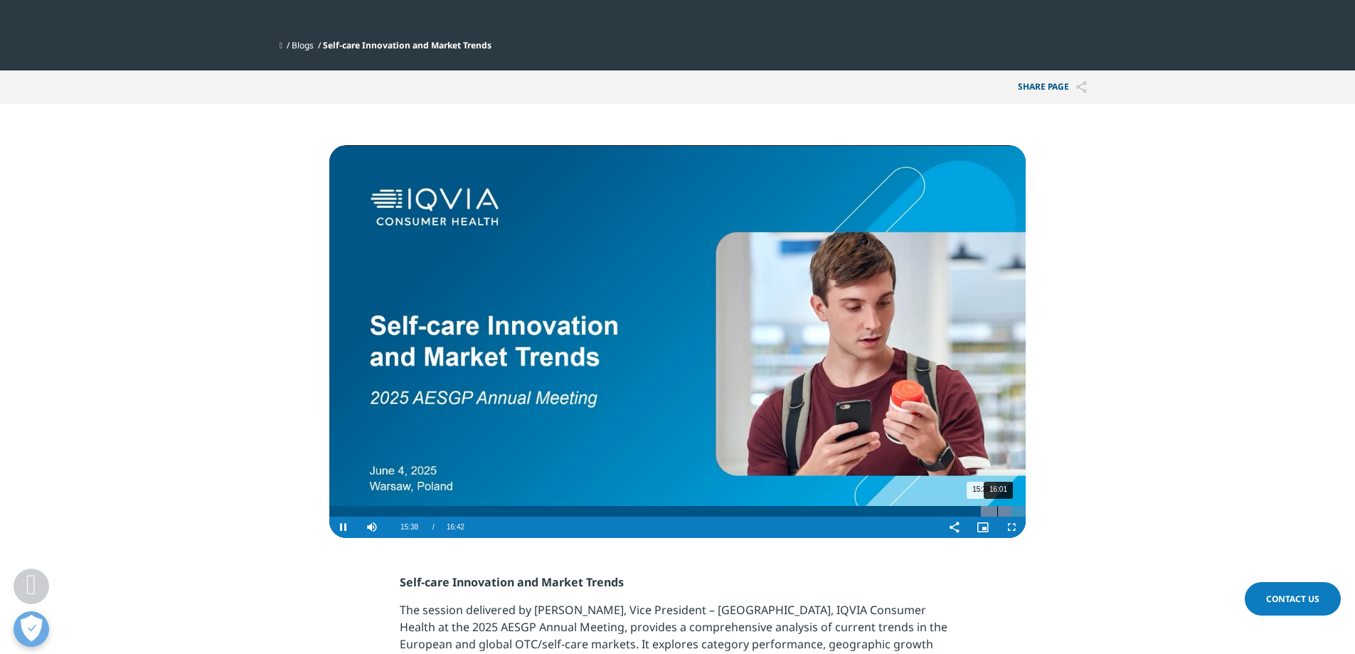
click at [997, 514] on div "16:01" at bounding box center [997, 511] width 1 height 11
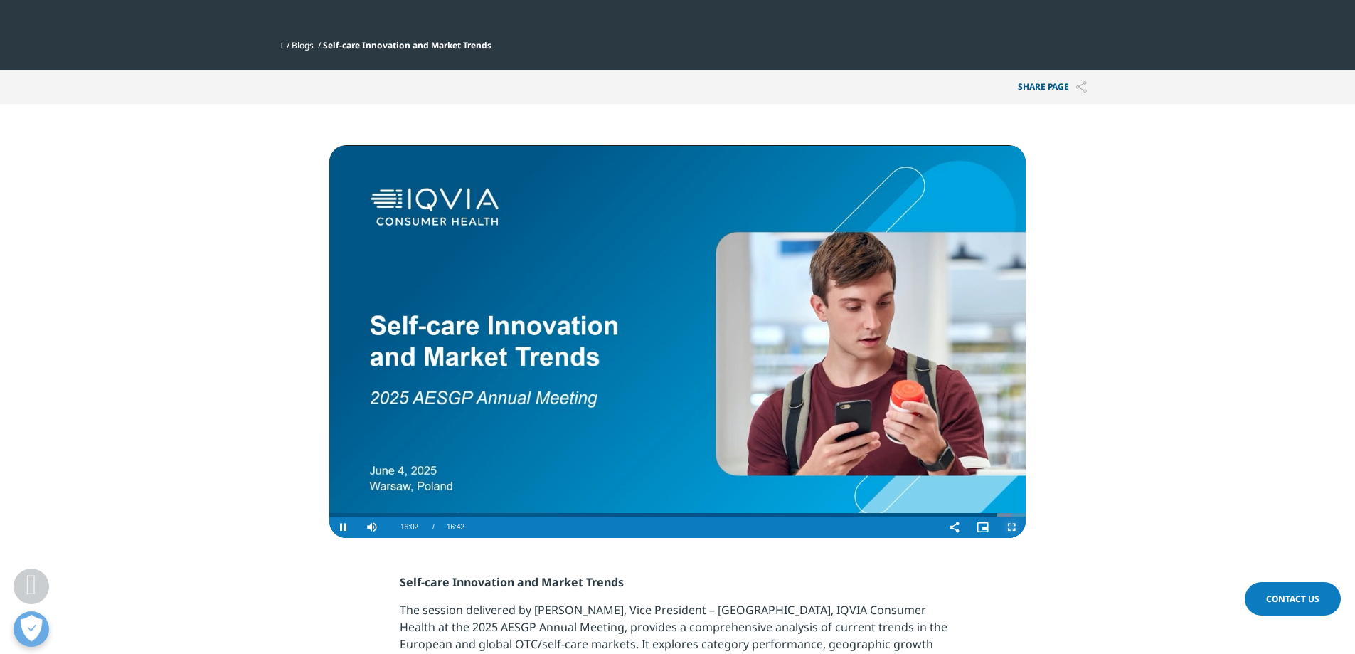
click at [1006, 527] on span "Video Player" at bounding box center [1011, 527] width 28 height 0
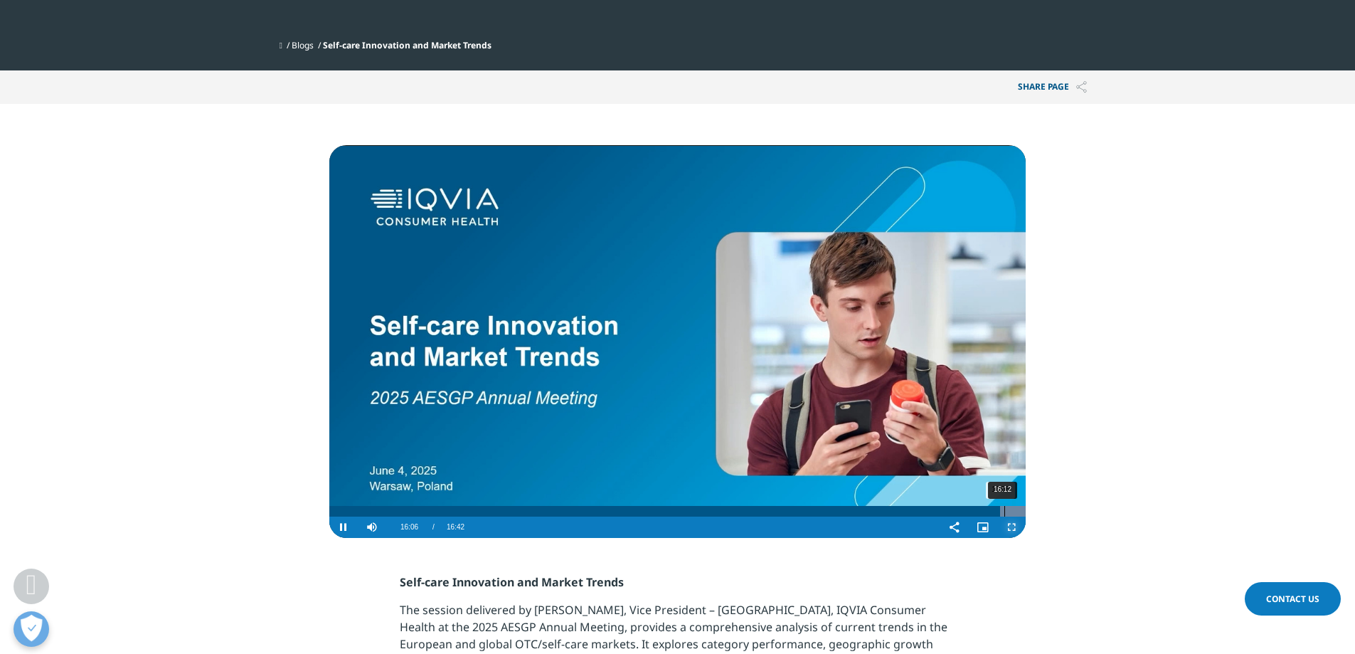
click at [1005, 514] on div "Loaded : 100.00% 16:12 16:06" at bounding box center [677, 511] width 696 height 11
click at [1012, 513] on div "16:22" at bounding box center [1012, 511] width 1 height 11
click at [1018, 513] on div "16:31" at bounding box center [1018, 511] width 1 height 11
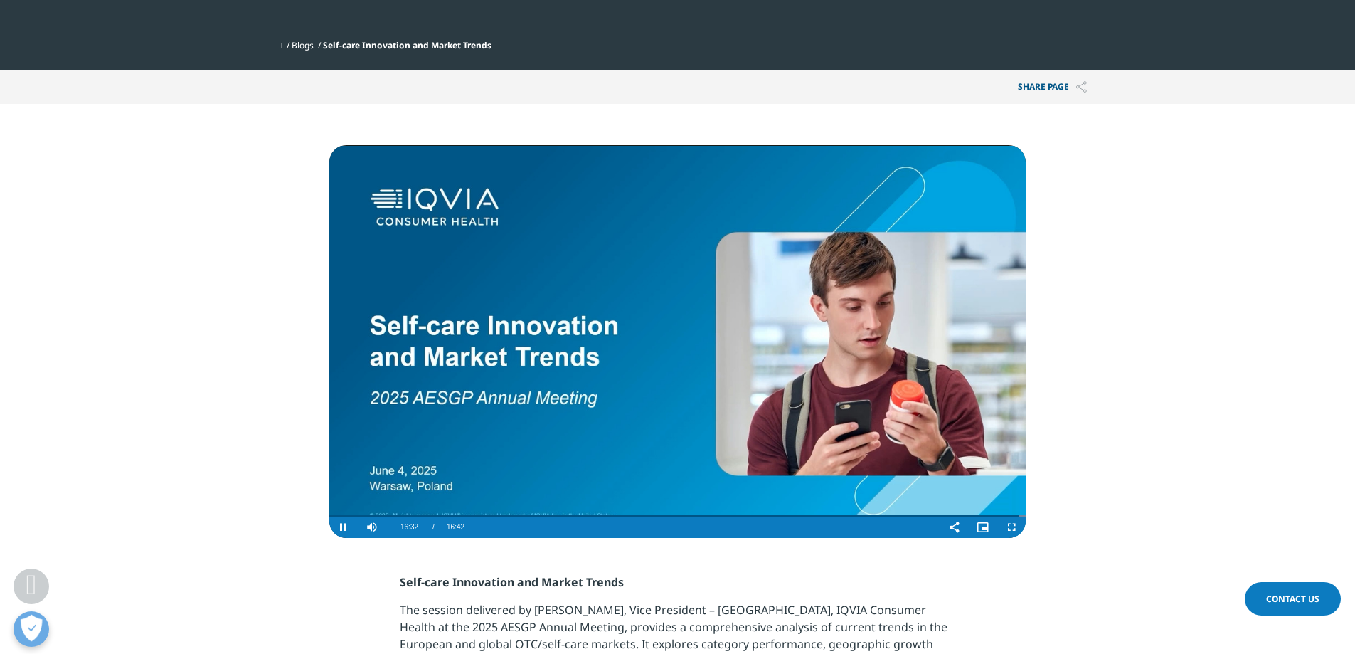
click at [70, 359] on section "Video Player is loading. Play Video Pause Skip Backward Skip Forward Mute Curre…" at bounding box center [677, 321] width 1355 height 434
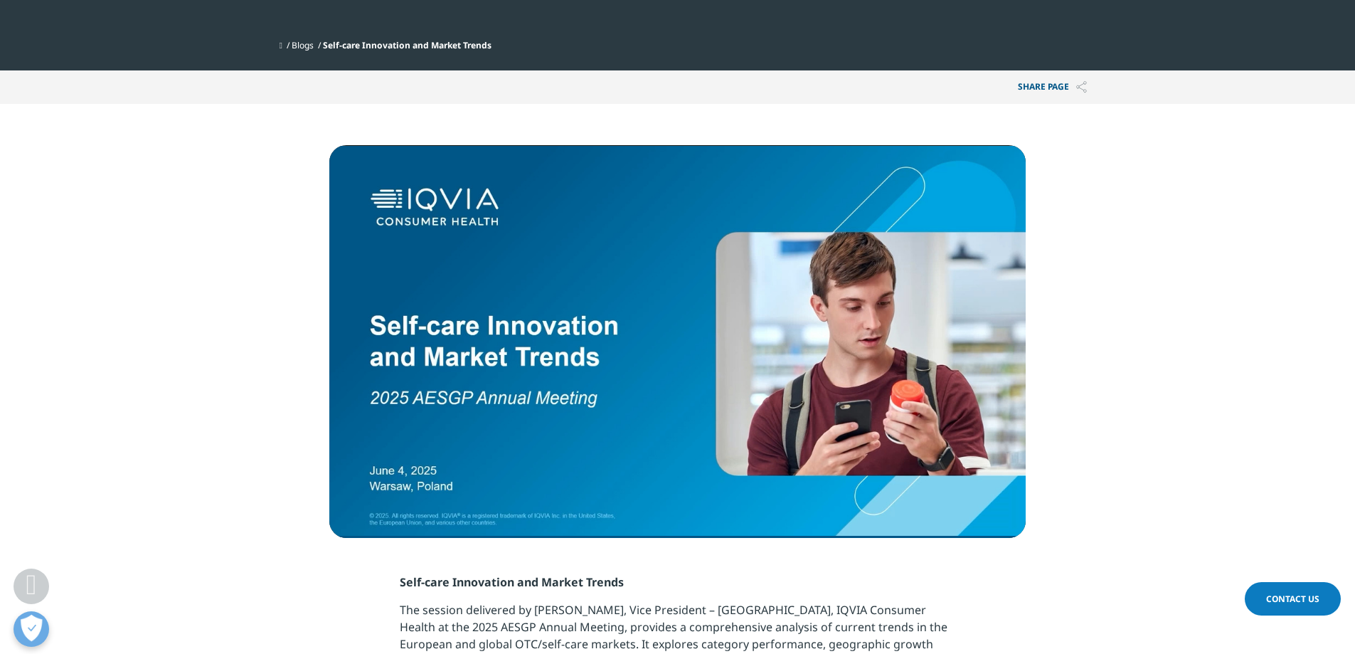
click at [1209, 339] on section "Video Player is loading. Play Video Replay Skip Backward Skip Forward Mute Curr…" at bounding box center [677, 321] width 1355 height 434
